Goal: Information Seeking & Learning: Learn about a topic

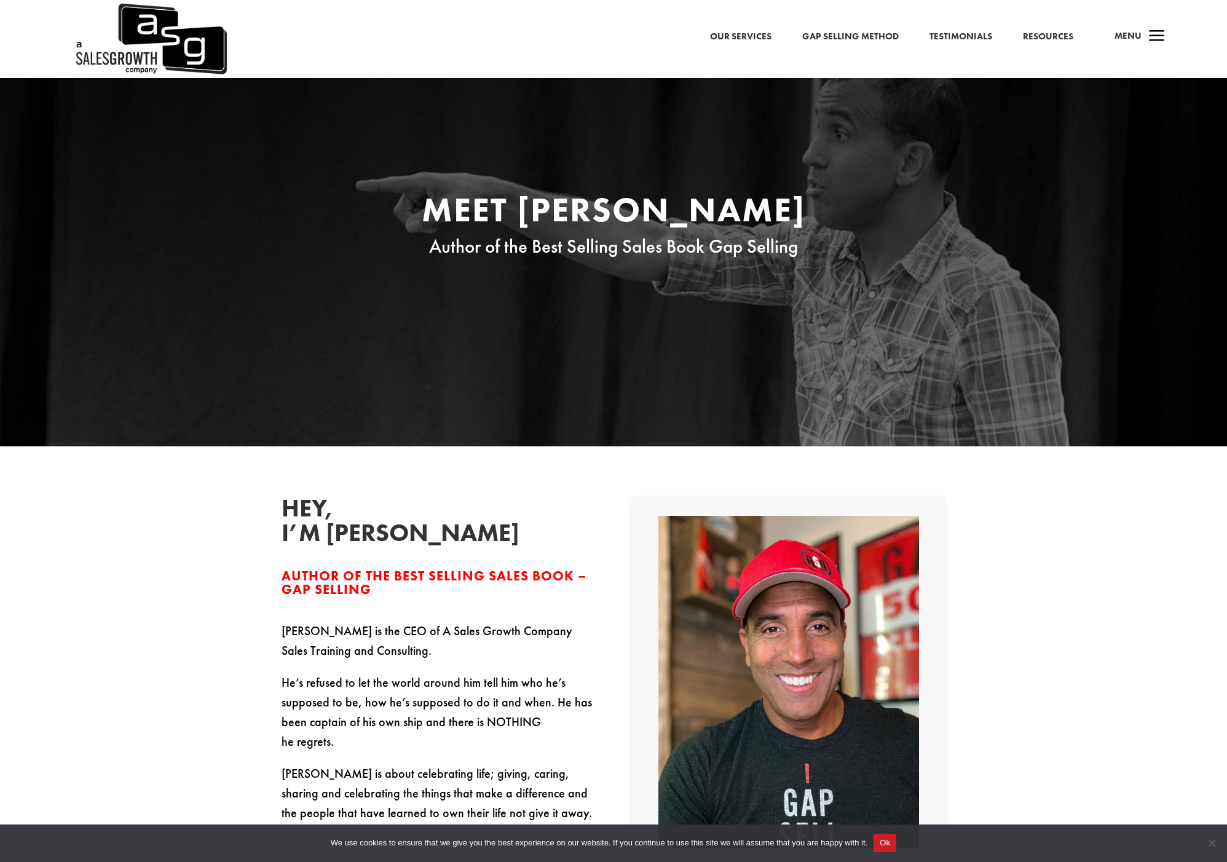
click at [481, 266] on div "Meet Keenan Author of the Best Selling Sales Book Gap Selling" at bounding box center [614, 226] width 664 height 100
click at [744, 33] on link "Our Services" at bounding box center [740, 37] width 61 height 16
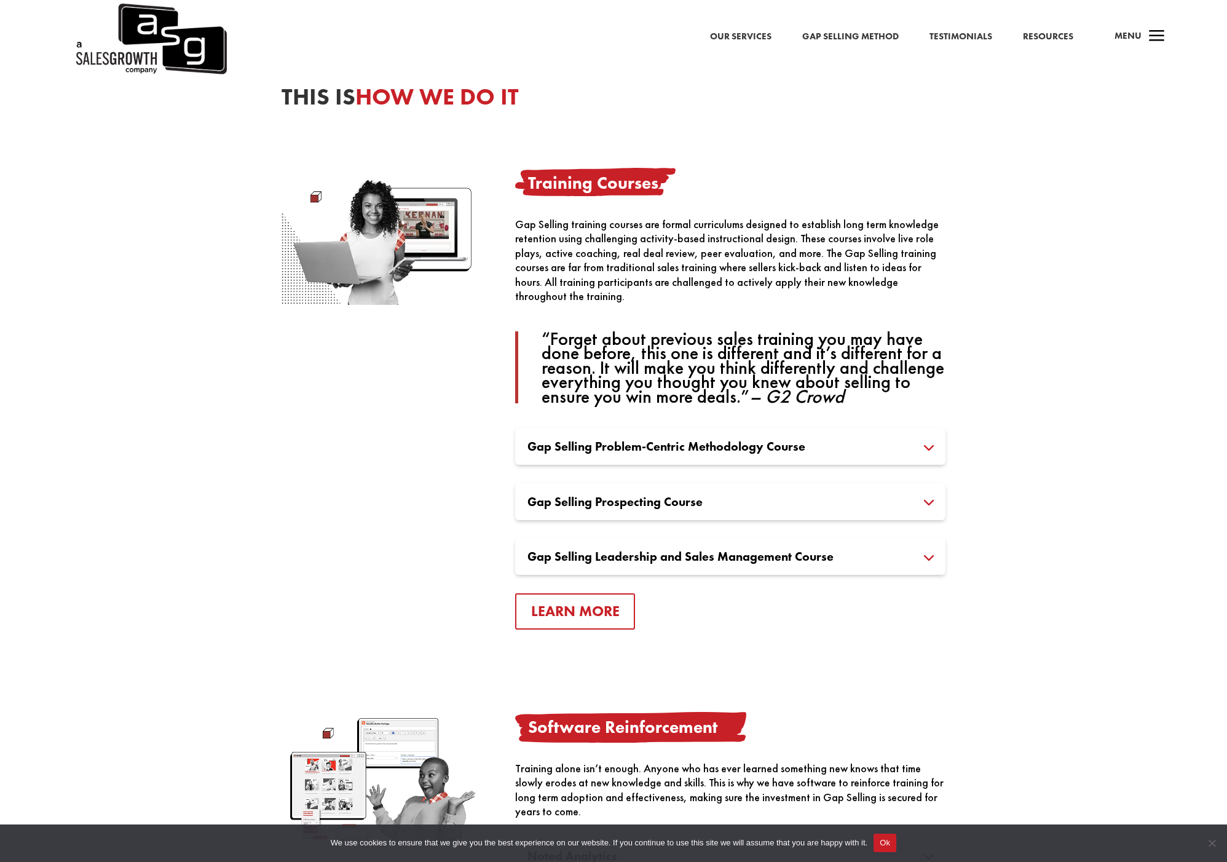
scroll to position [719, 0]
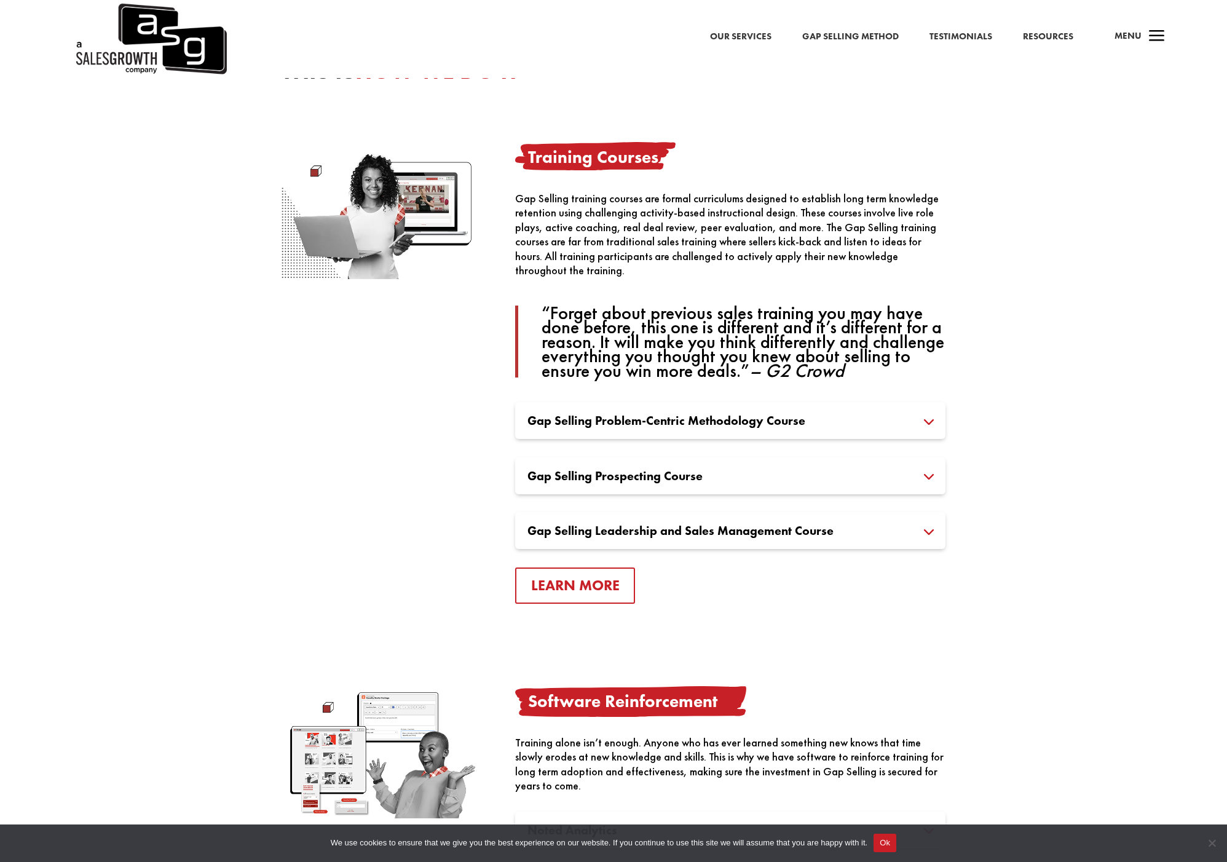
click at [930, 421] on h3 "Gap Selling Problem-Centric Methodology Course" at bounding box center [730, 420] width 406 height 12
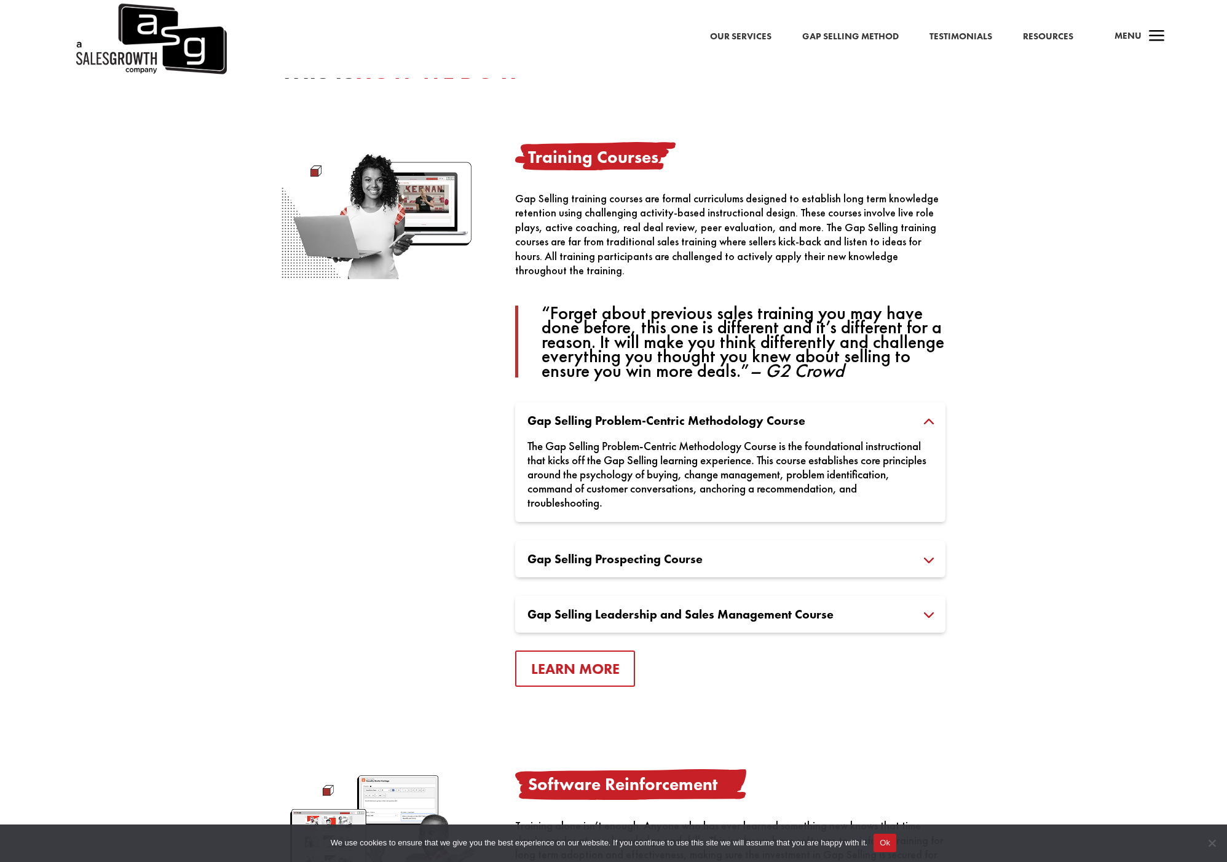
scroll to position [732, 0]
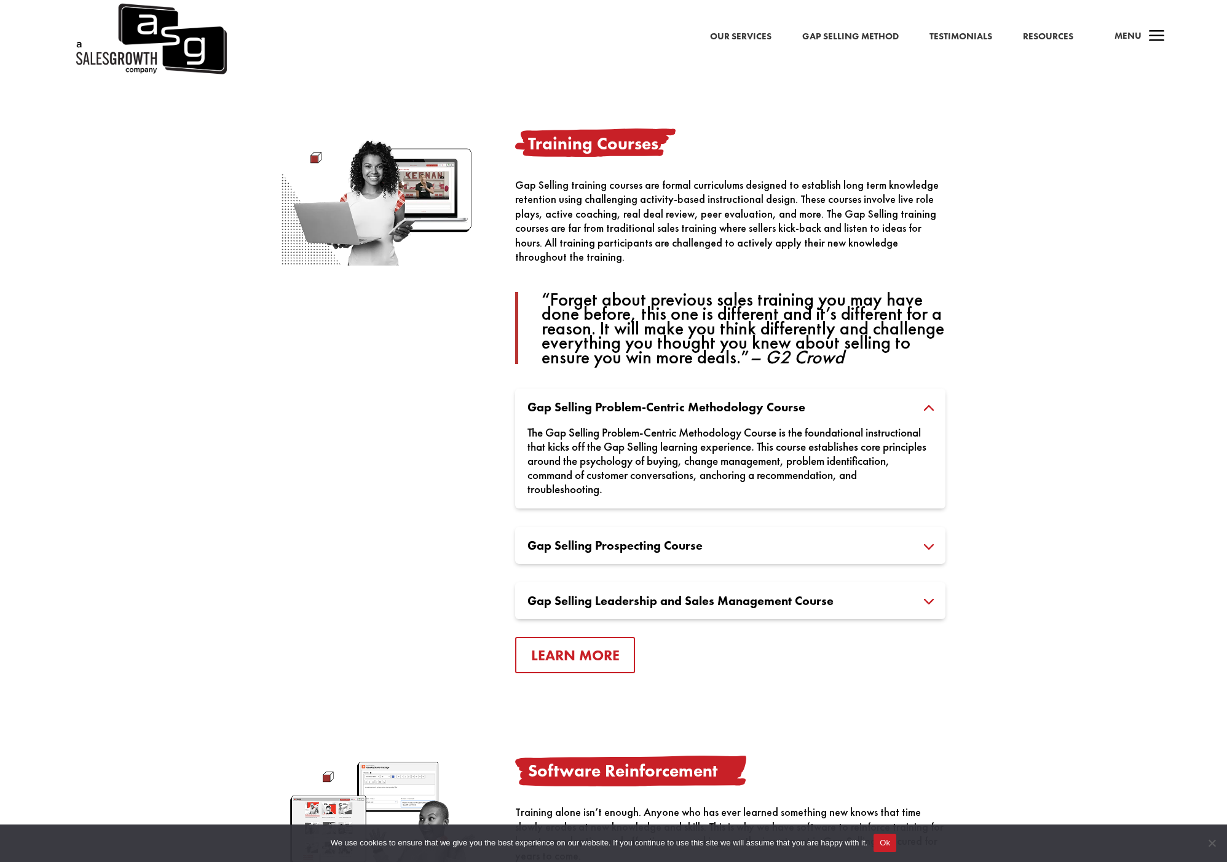
click at [925, 543] on h3 "Gap Selling Prospecting Course" at bounding box center [730, 545] width 406 height 12
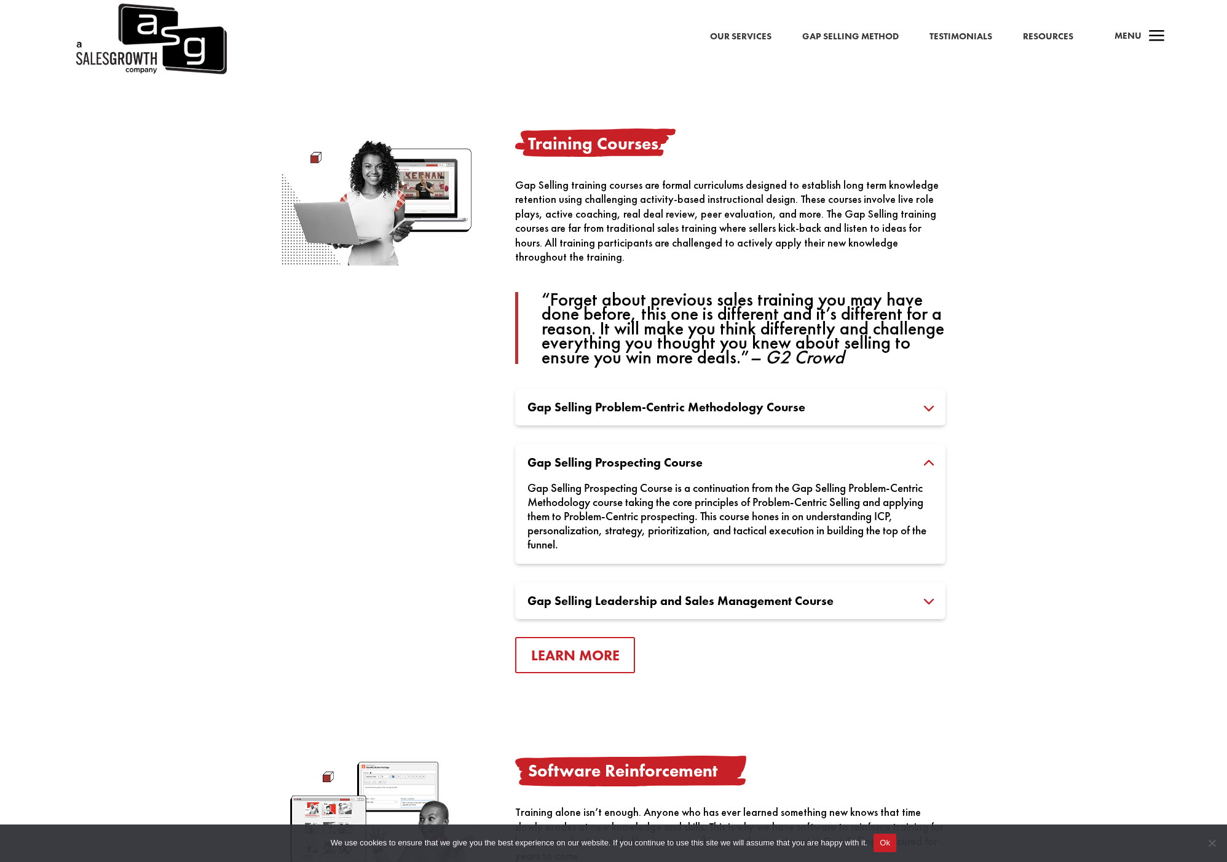
click at [676, 601] on h3 "Gap Selling Leadership and Sales Management Course" at bounding box center [730, 600] width 406 height 12
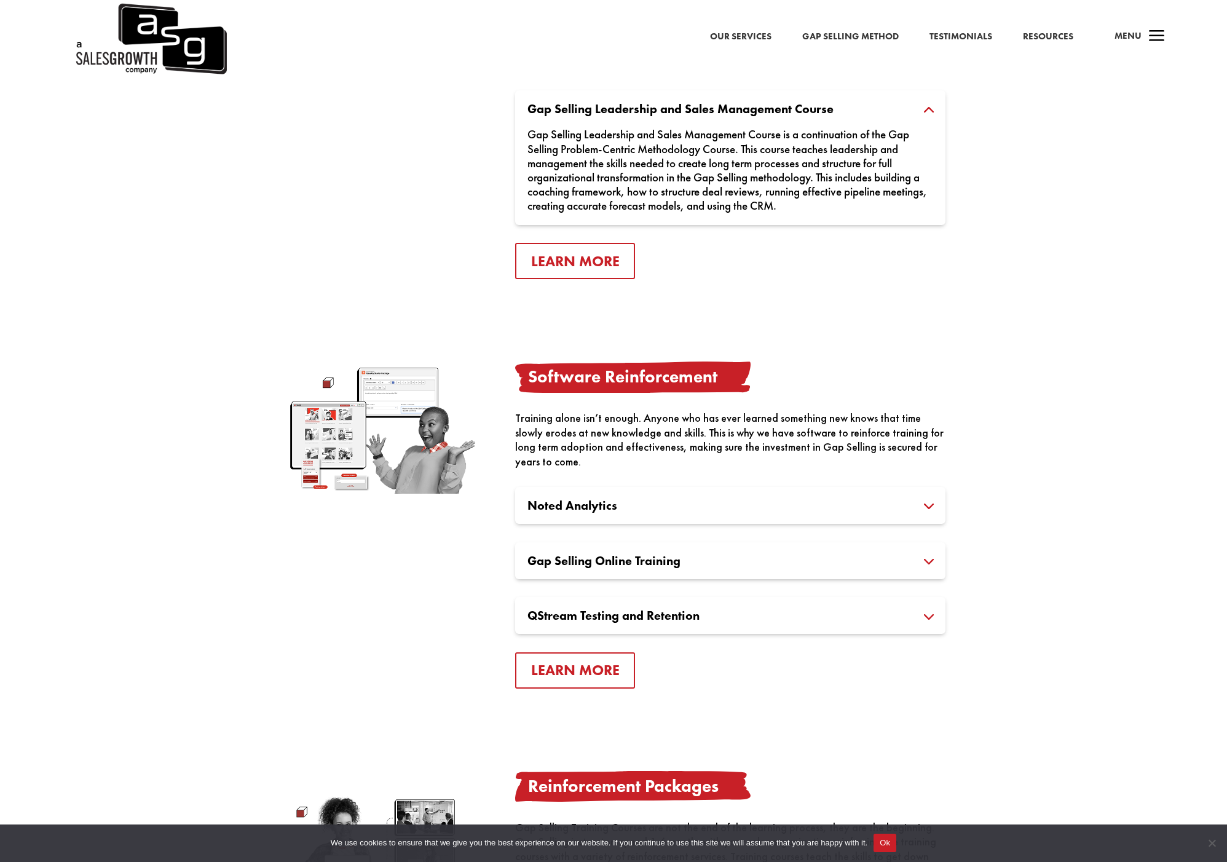
scroll to position [1152, 0]
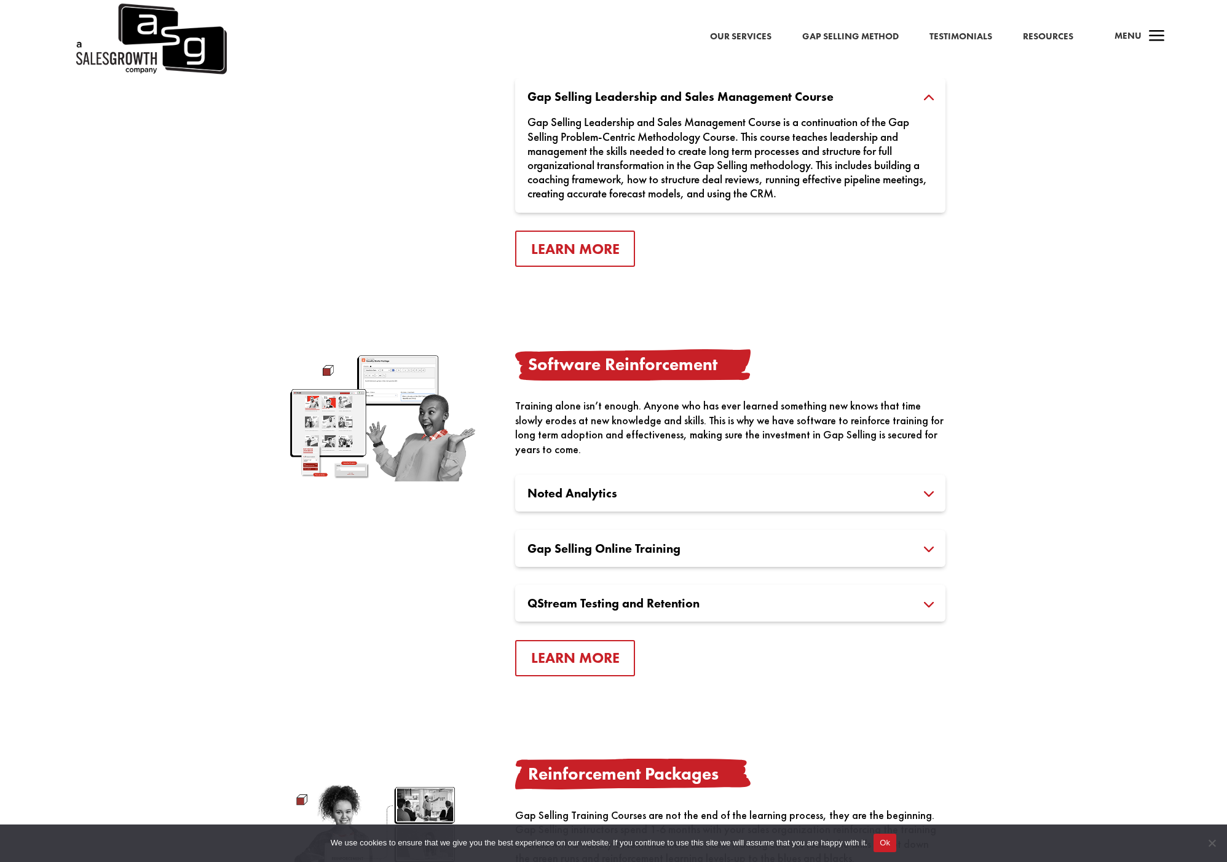
click at [690, 546] on h3 "Gap Selling Online Training" at bounding box center [730, 548] width 406 height 12
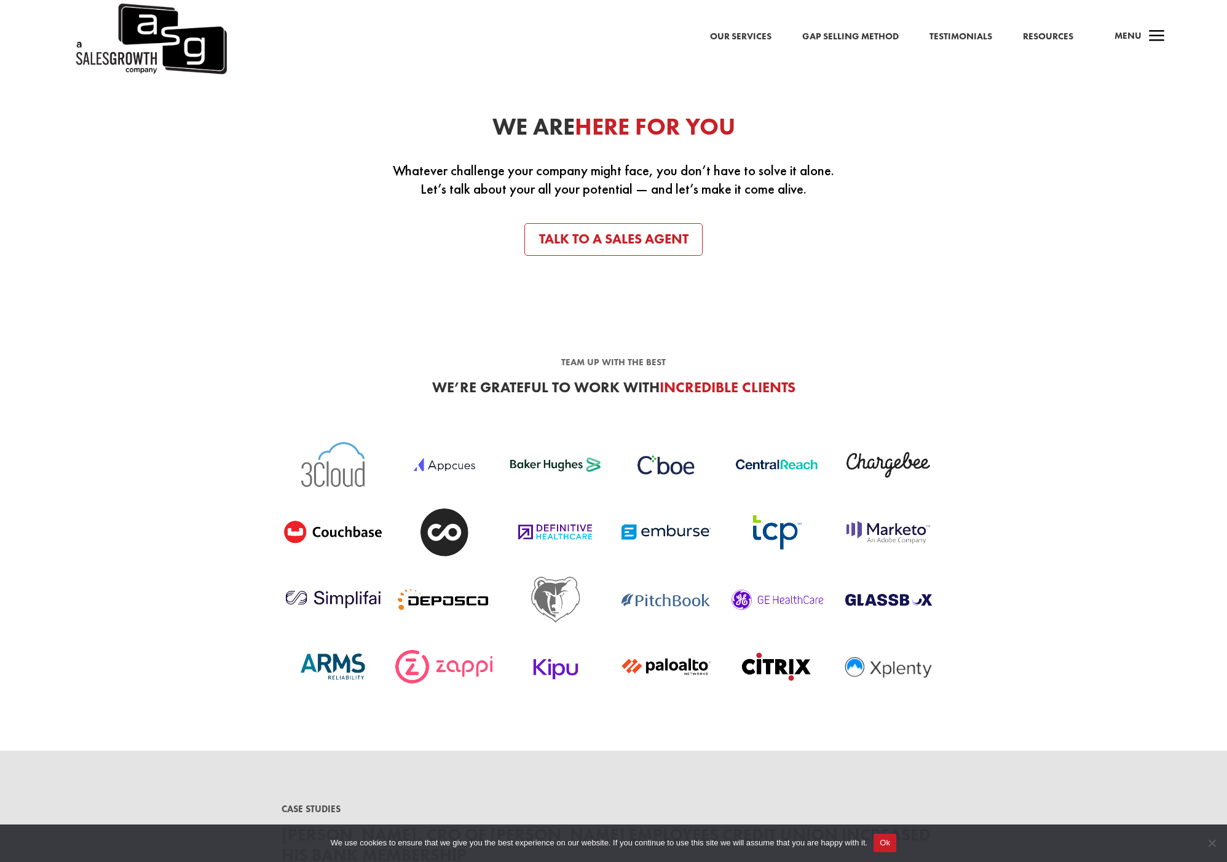
scroll to position [0, 0]
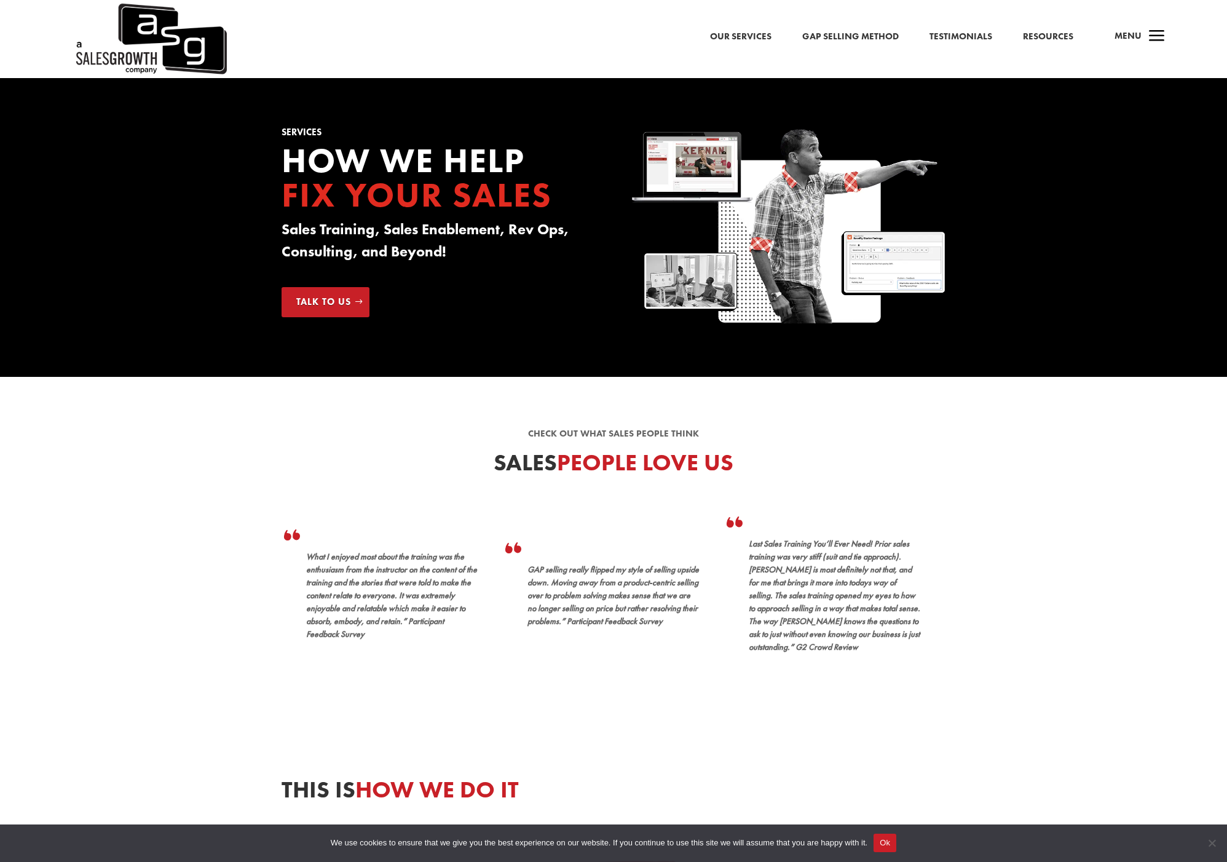
click at [1045, 39] on link "Resources" at bounding box center [1048, 37] width 50 height 16
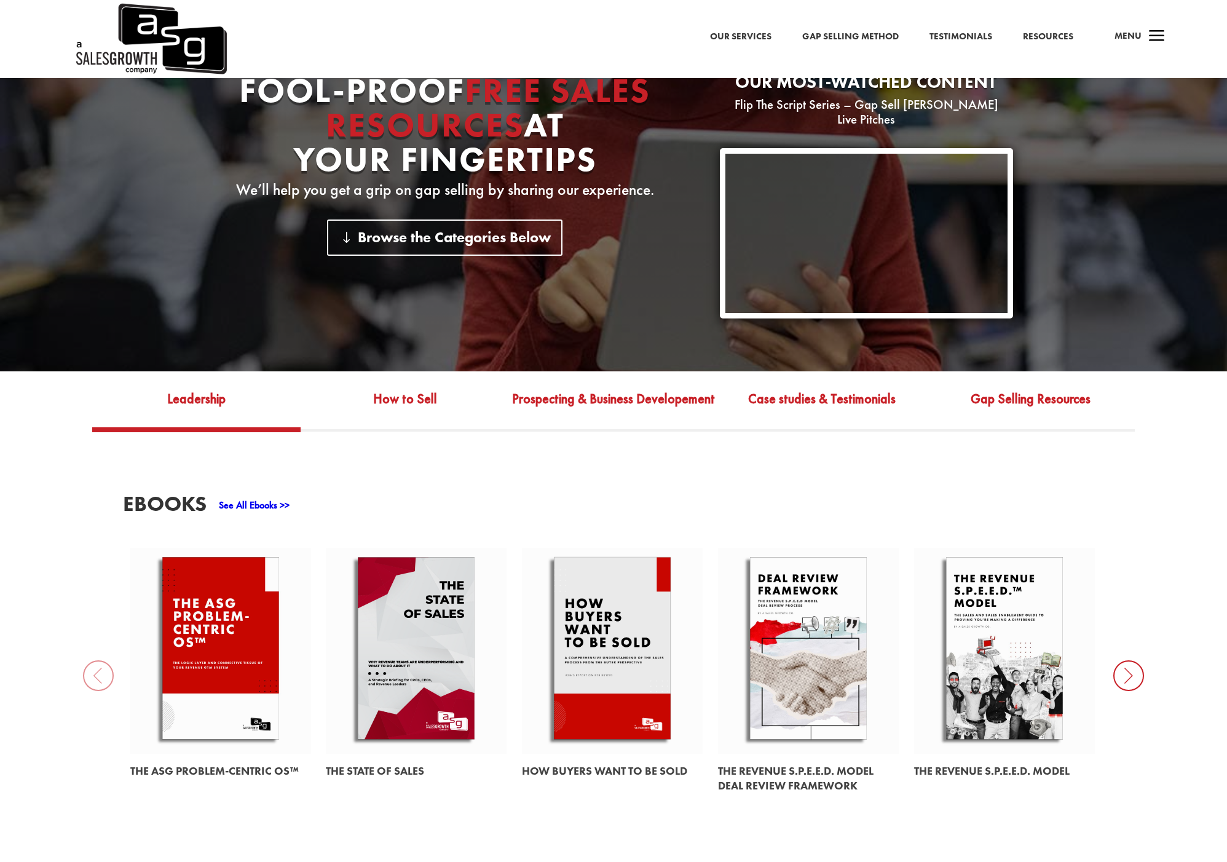
scroll to position [256, 0]
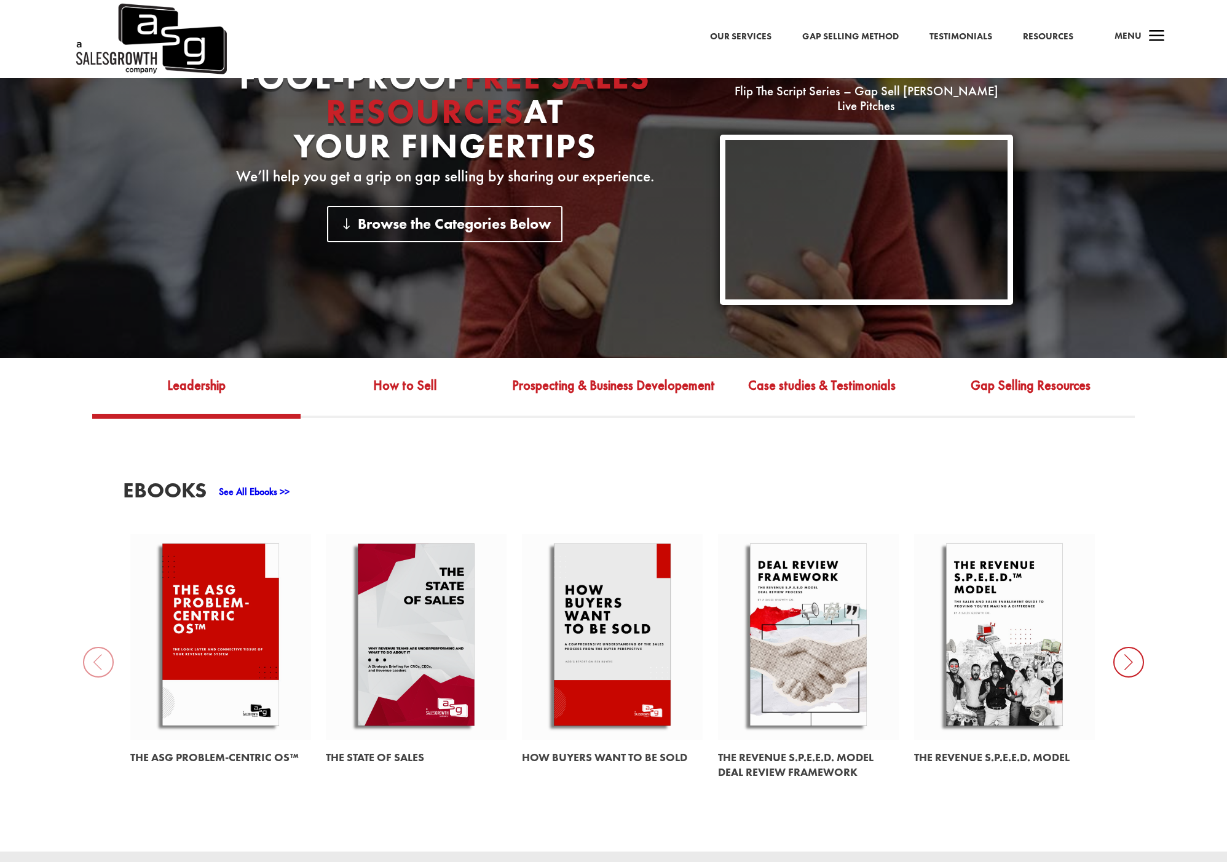
click at [1124, 653] on icon at bounding box center [1128, 662] width 31 height 31
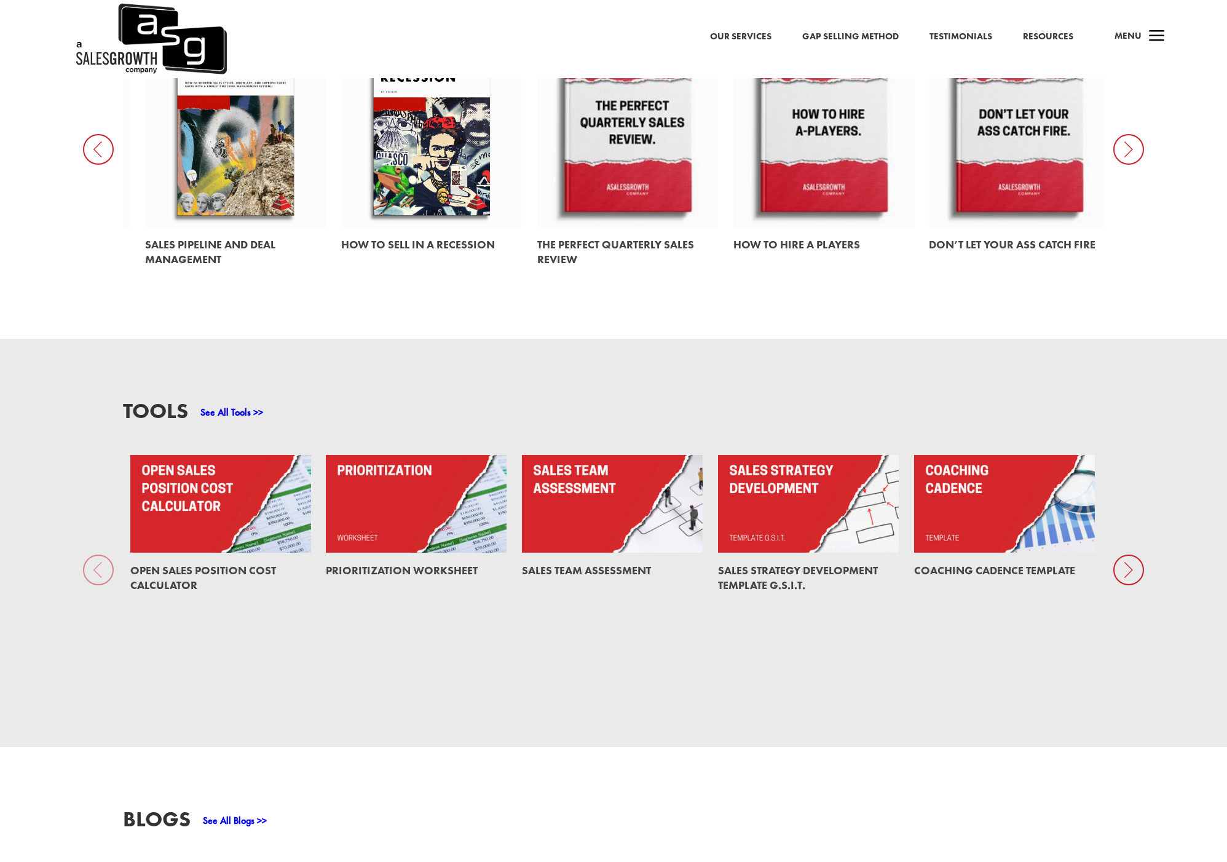
scroll to position [773, 0]
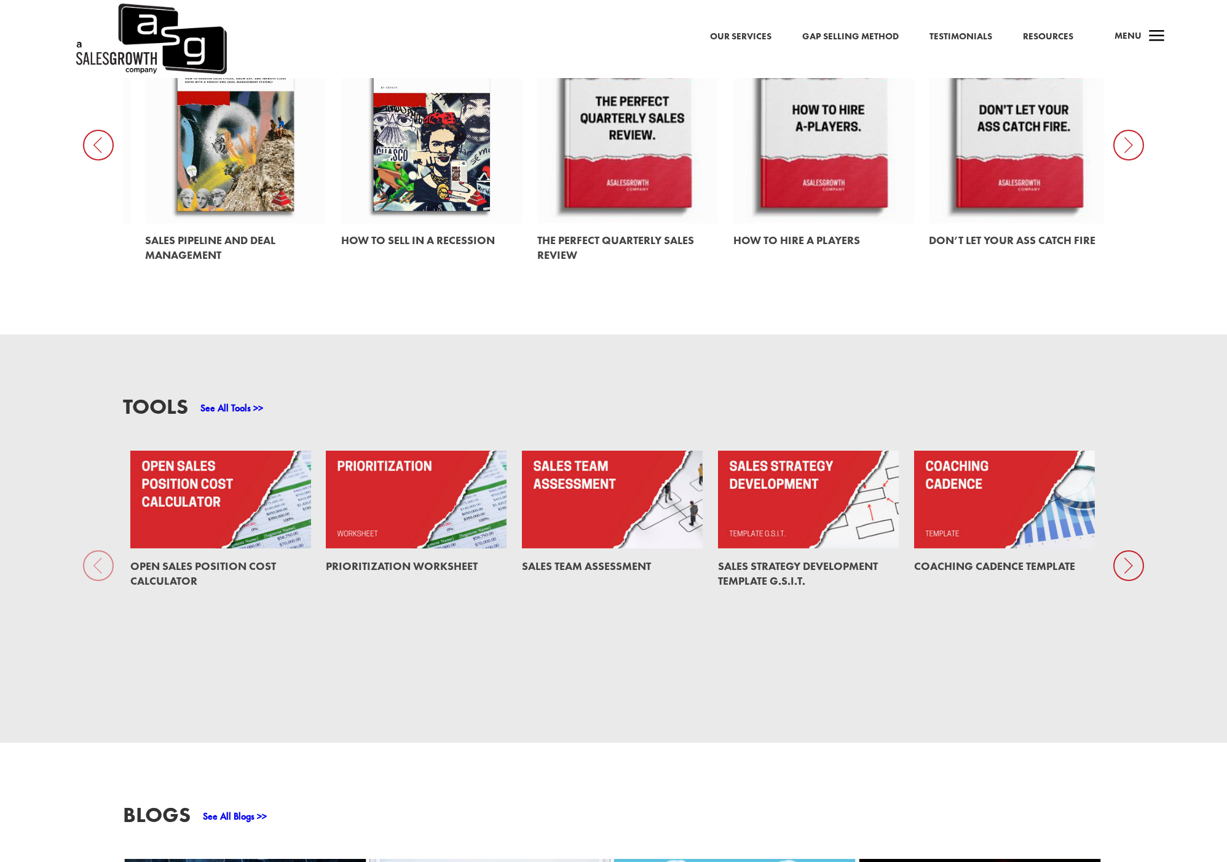
click at [1131, 556] on icon at bounding box center [1128, 565] width 31 height 31
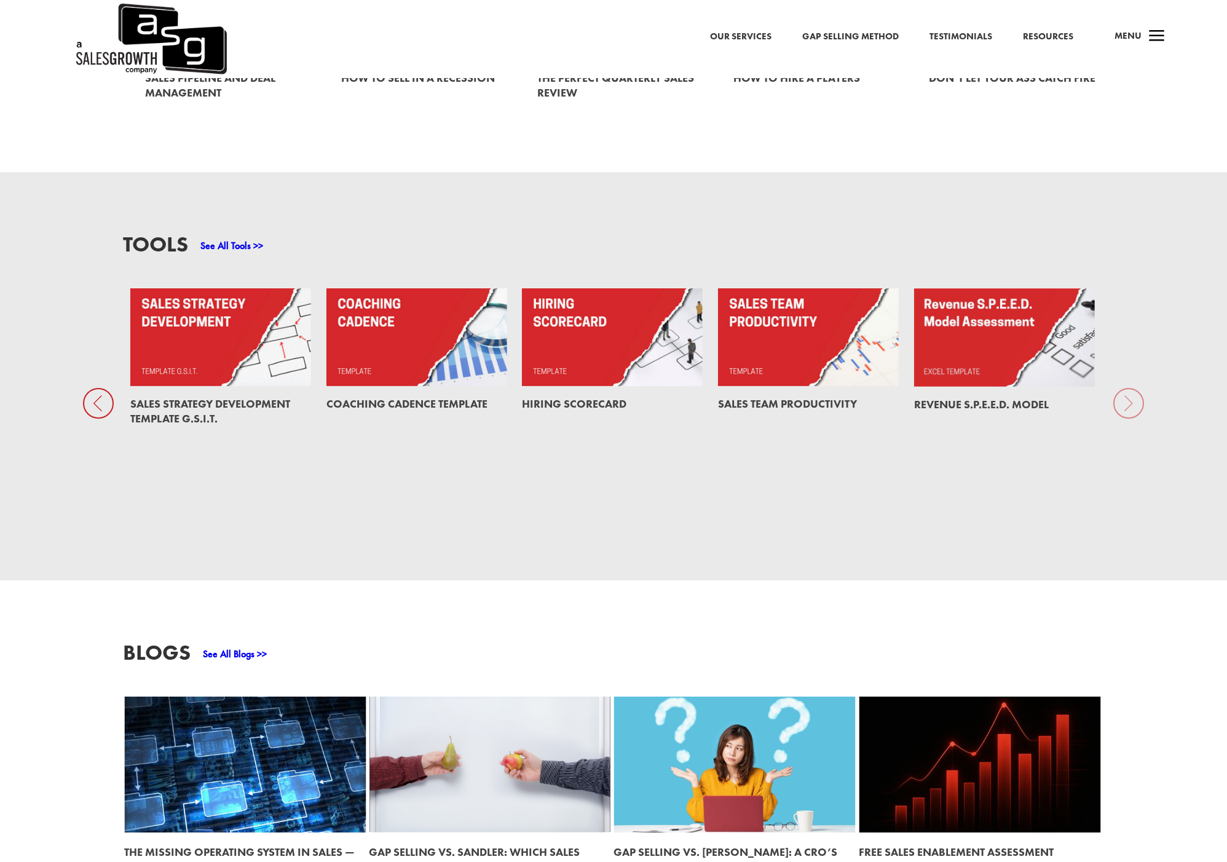
scroll to position [0, 0]
